Goal: Task Accomplishment & Management: Manage account settings

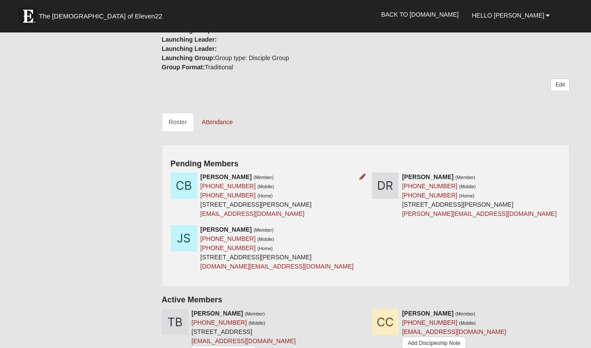
scroll to position [311, 0]
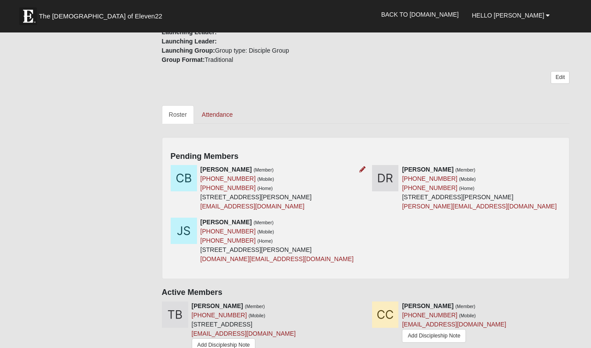
click at [182, 176] on img at bounding box center [184, 178] width 26 height 26
click at [363, 170] on icon at bounding box center [363, 169] width 6 height 6
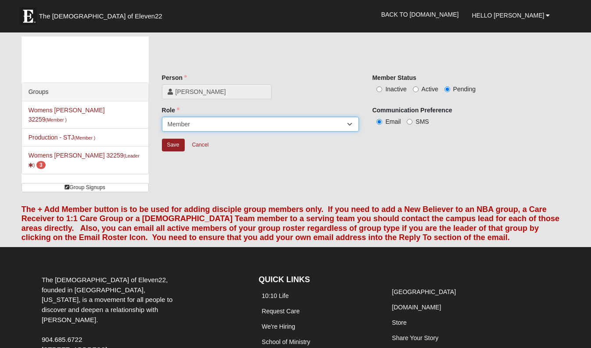
click at [194, 125] on select "Leader [PERSON_NAME] Coach Member Campus Lead Future Leader" at bounding box center [261, 124] width 198 height 15
click at [162, 117] on select "Leader [PERSON_NAME] Coach Member Campus Lead Future Leader" at bounding box center [261, 124] width 198 height 15
click at [417, 89] on input "Active" at bounding box center [416, 89] width 6 height 6
radio input "true"
click at [410, 122] on input "SMS" at bounding box center [410, 122] width 6 height 6
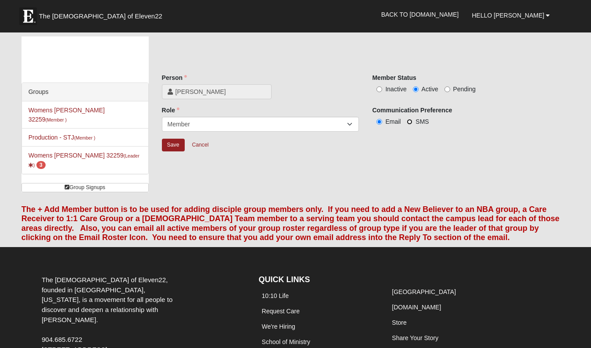
radio input "true"
click at [169, 144] on input "Save" at bounding box center [173, 145] width 23 height 13
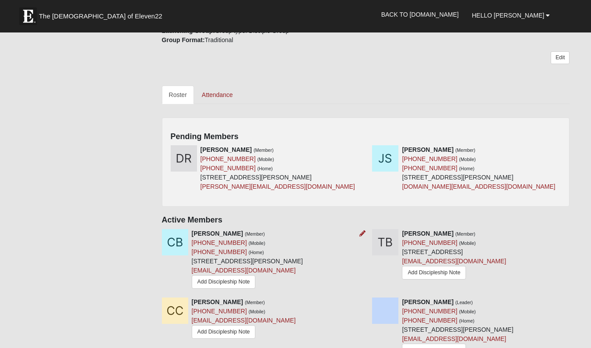
scroll to position [332, 0]
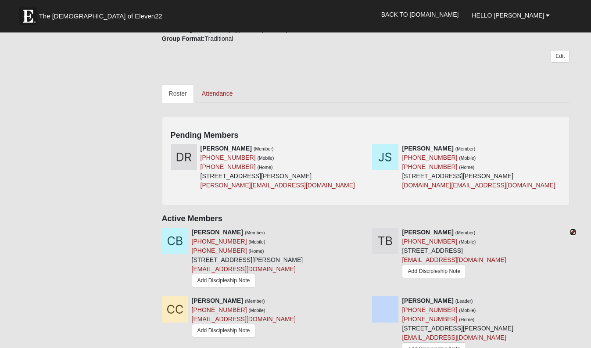
click at [575, 230] on icon at bounding box center [573, 232] width 6 height 6
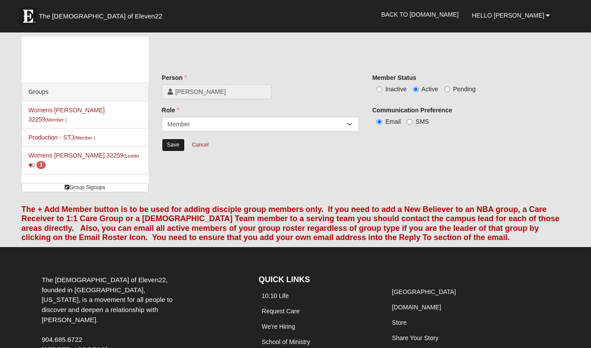
click at [163, 148] on input "Save" at bounding box center [173, 145] width 23 height 13
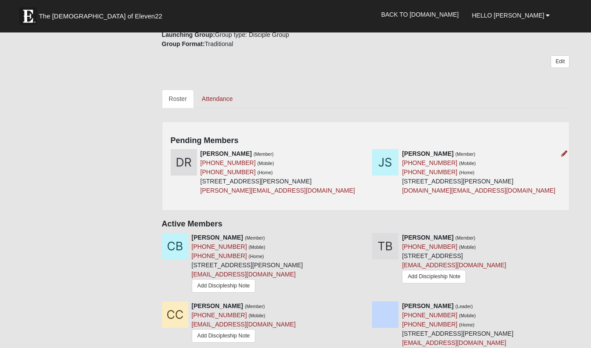
scroll to position [327, 0]
click at [364, 152] on icon at bounding box center [363, 153] width 6 height 6
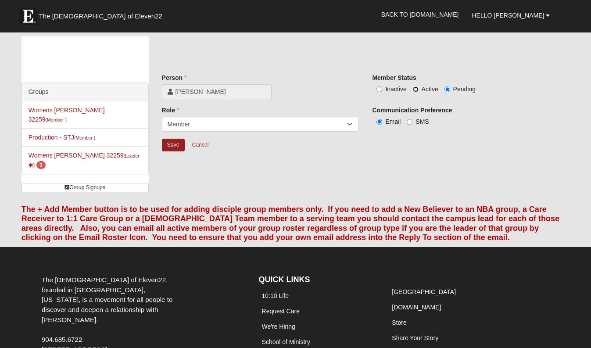
click at [415, 90] on input "Active" at bounding box center [416, 89] width 6 height 6
radio input "true"
click at [411, 122] on input "SMS" at bounding box center [410, 122] width 6 height 6
radio input "true"
click at [174, 142] on input "Save" at bounding box center [173, 145] width 23 height 13
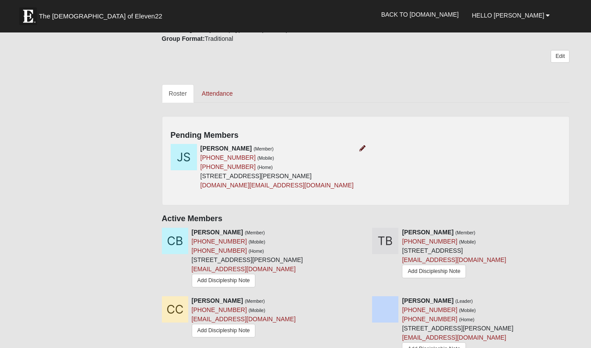
scroll to position [333, 0]
